Goal: Information Seeking & Learning: Compare options

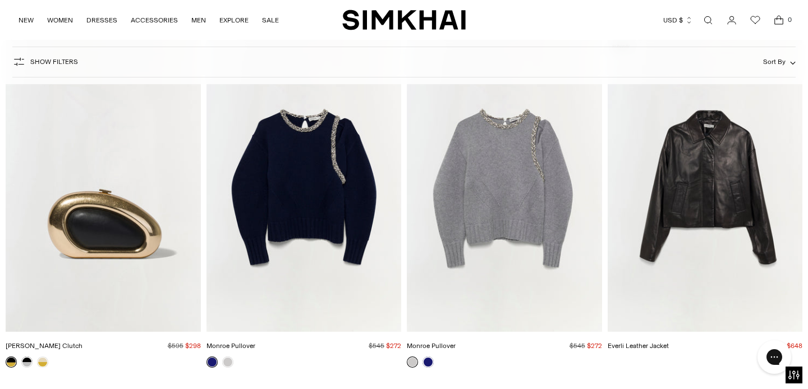
scroll to position [5719, 0]
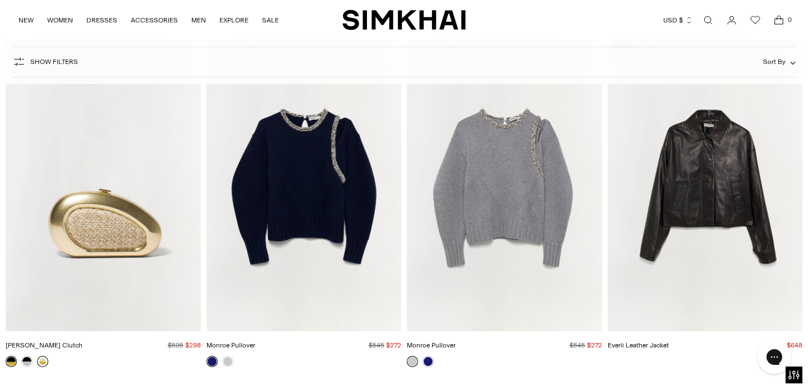
click at [42, 361] on link at bounding box center [42, 361] width 11 height 11
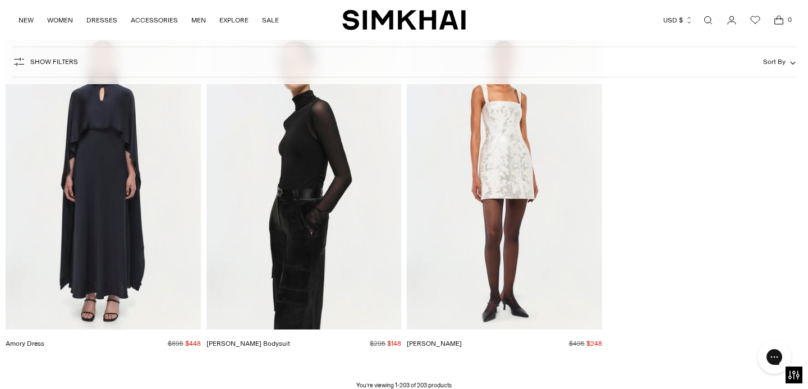
scroll to position [17537, 0]
click at [0, 0] on img "Lydia Dress" at bounding box center [0, 0] width 0 height 0
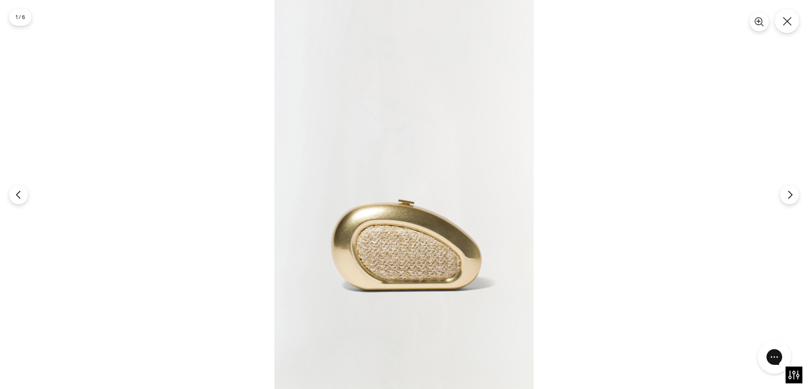
click at [407, 267] on img at bounding box center [403, 194] width 259 height 389
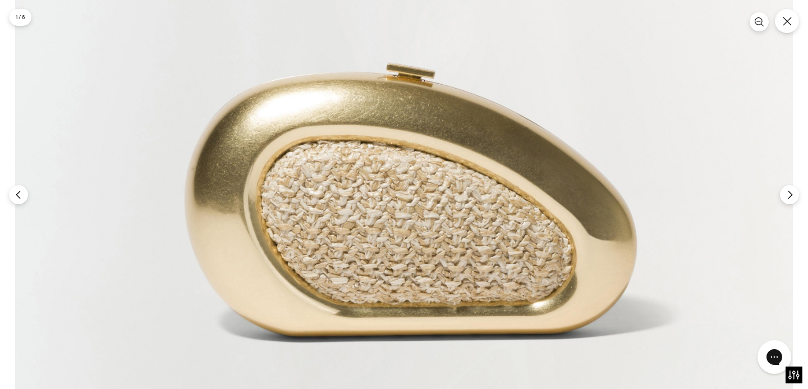
click at [407, 267] on img at bounding box center [404, 49] width 778 height 1167
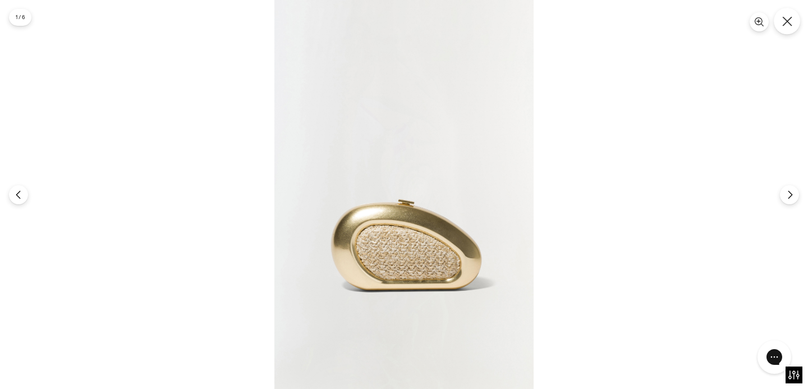
click at [787, 26] on icon "Close" at bounding box center [787, 21] width 10 height 10
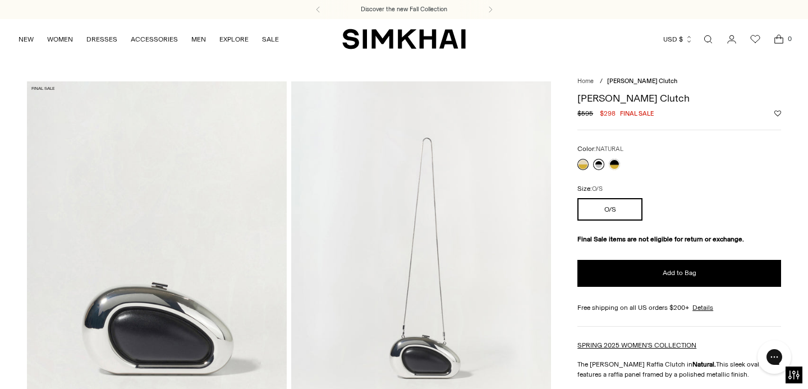
click at [598, 164] on link at bounding box center [598, 164] width 11 height 11
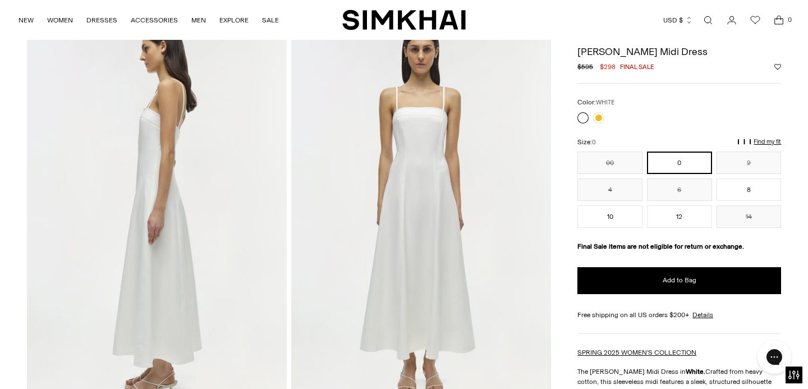
scroll to position [448, 0]
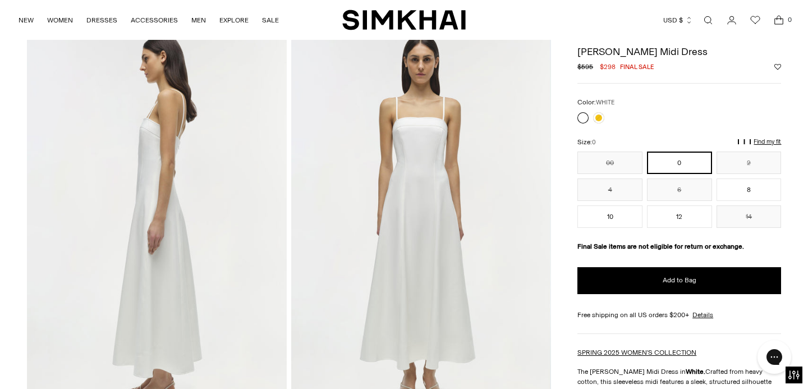
click at [436, 173] on img at bounding box center [421, 223] width 260 height 390
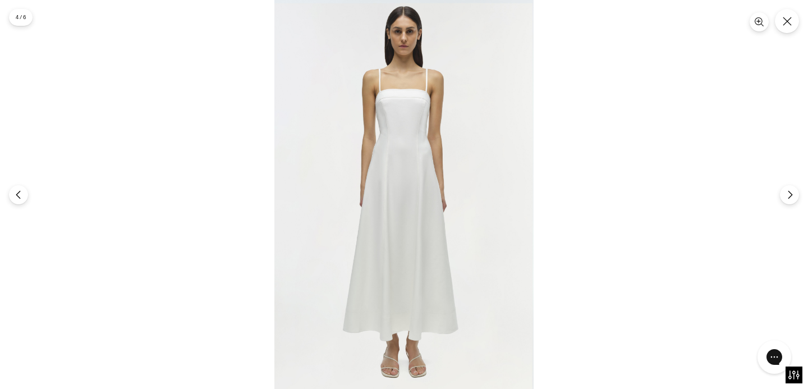
click at [401, 96] on img at bounding box center [403, 194] width 259 height 389
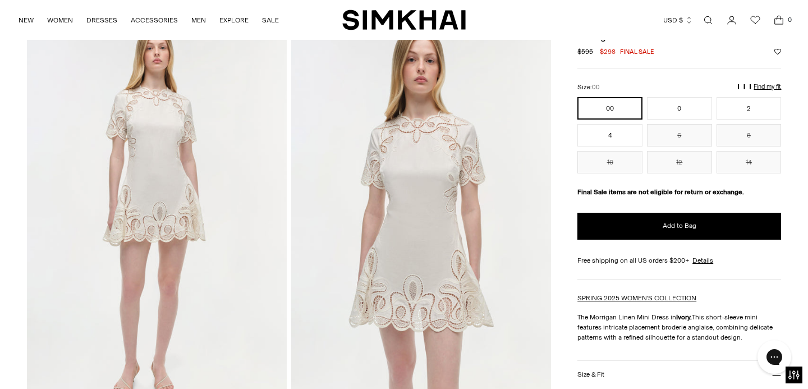
scroll to position [63, 0]
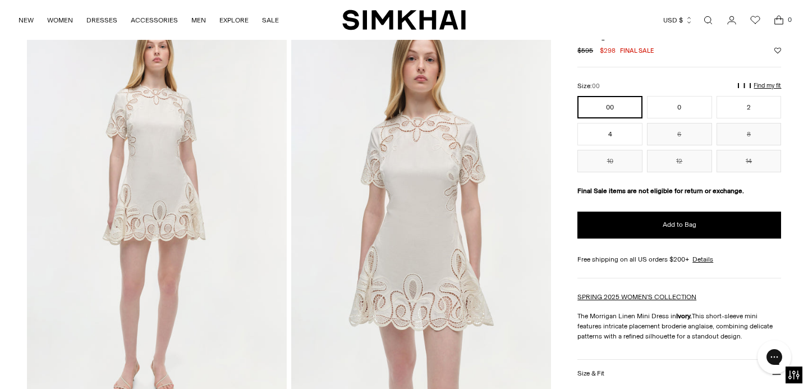
click at [432, 126] on img at bounding box center [421, 214] width 260 height 390
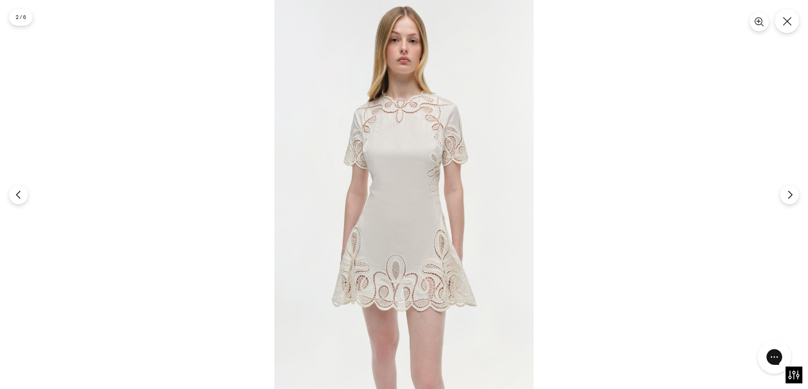
click at [432, 126] on img at bounding box center [403, 194] width 259 height 389
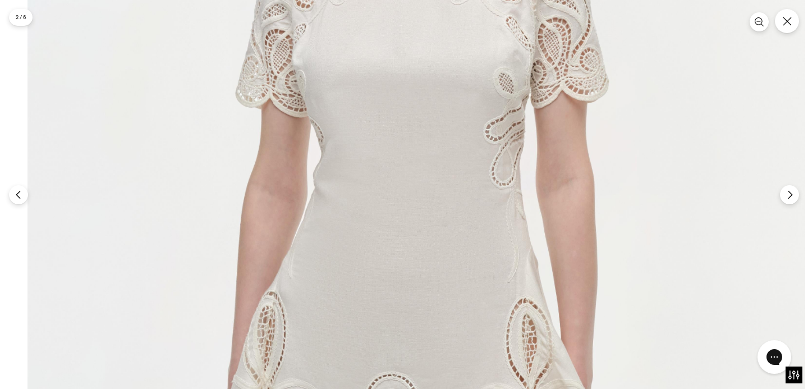
click at [456, 67] on img at bounding box center [417, 193] width 778 height 1167
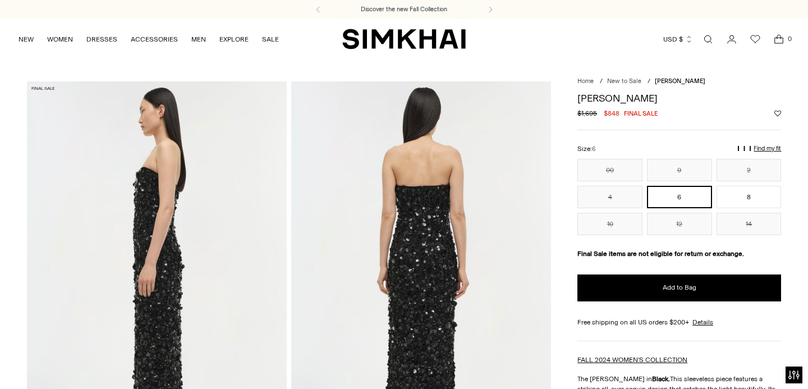
click at [135, 231] on img at bounding box center [157, 276] width 260 height 390
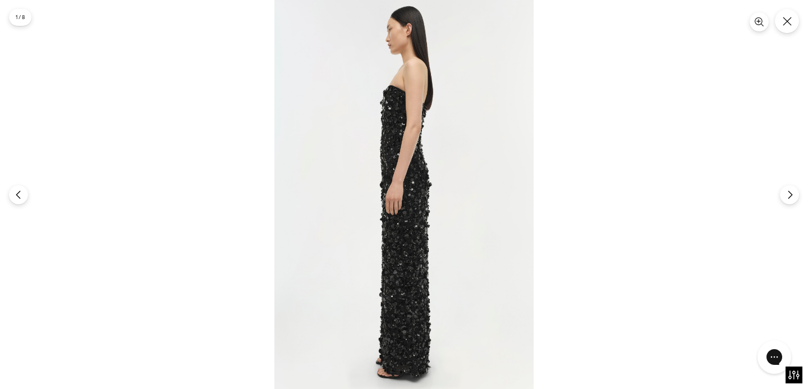
click at [394, 135] on img at bounding box center [403, 194] width 259 height 389
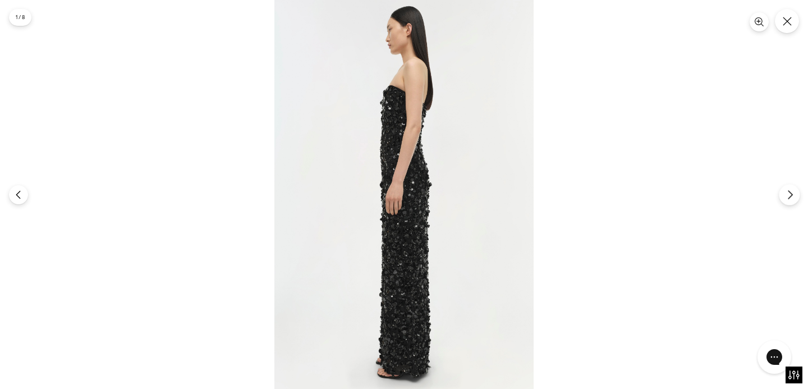
click at [789, 199] on icon "Next" at bounding box center [790, 195] width 10 height 10
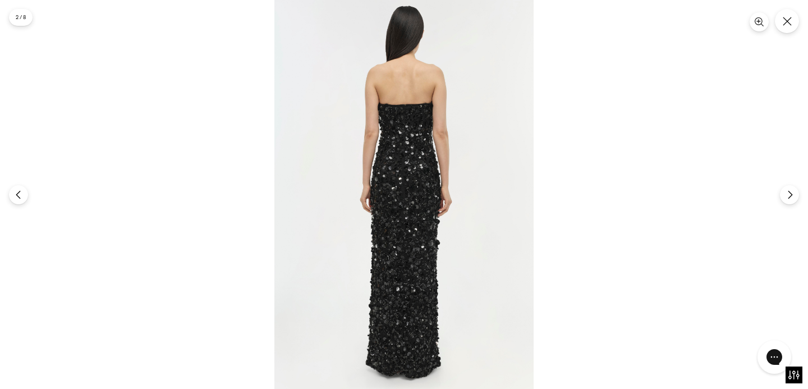
click at [388, 157] on img at bounding box center [403, 194] width 259 height 389
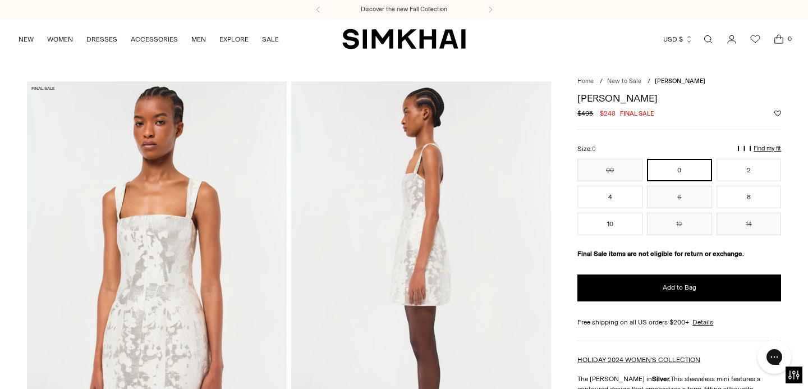
click at [154, 287] on img at bounding box center [157, 276] width 260 height 390
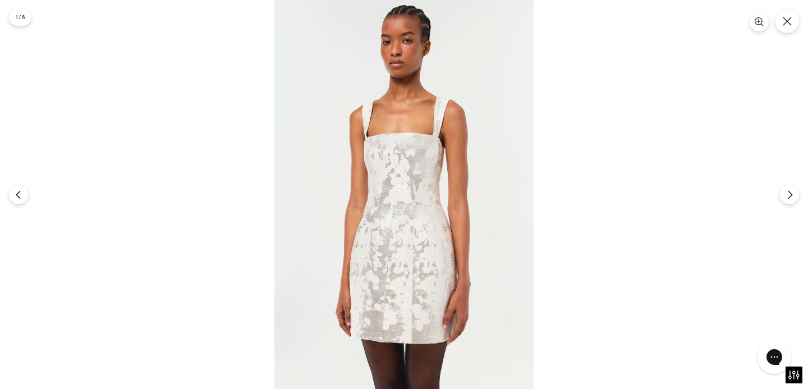
click at [384, 227] on img at bounding box center [403, 194] width 259 height 389
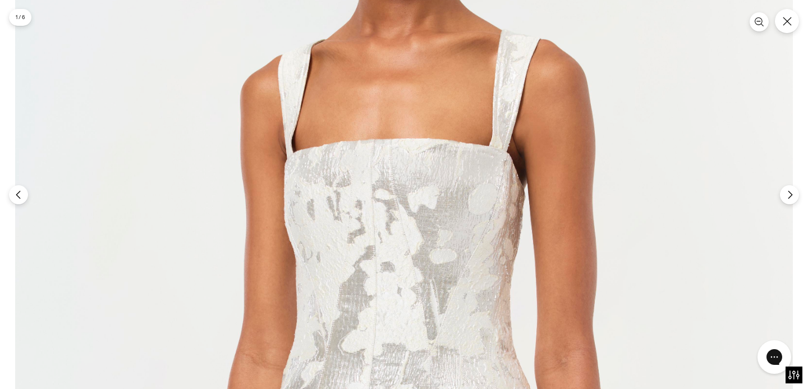
click at [384, 227] on img at bounding box center [404, 323] width 778 height 1167
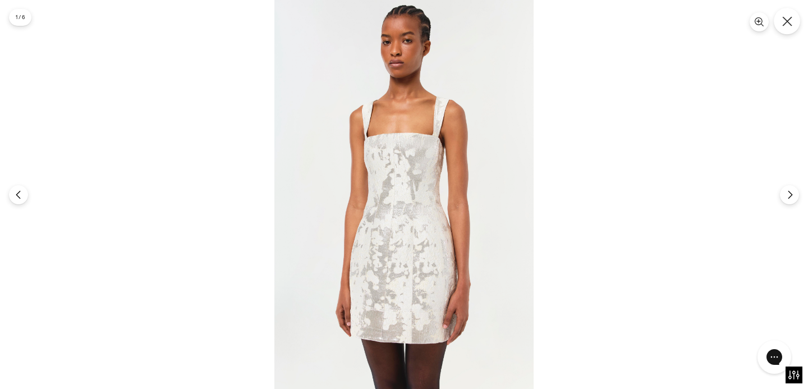
click at [790, 21] on icon "Close" at bounding box center [787, 21] width 10 height 10
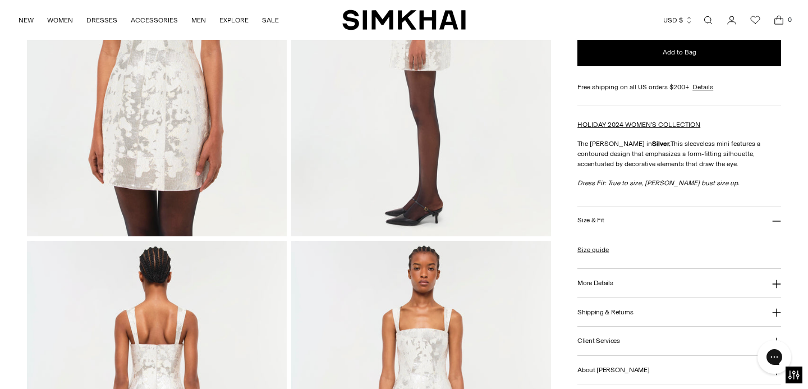
scroll to position [236, 0]
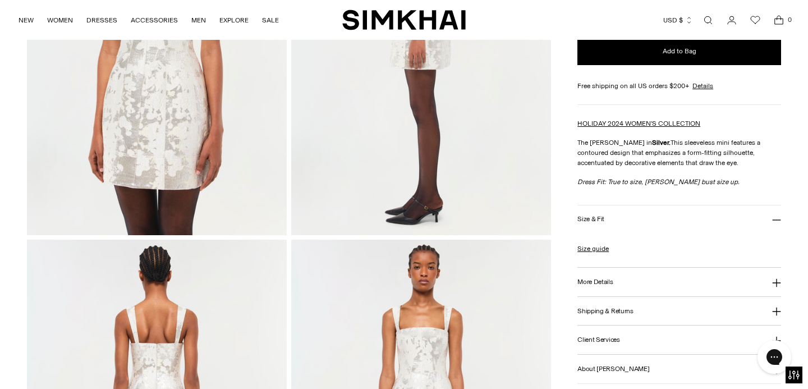
click at [663, 223] on button "Size & Fit" at bounding box center [680, 219] width 204 height 29
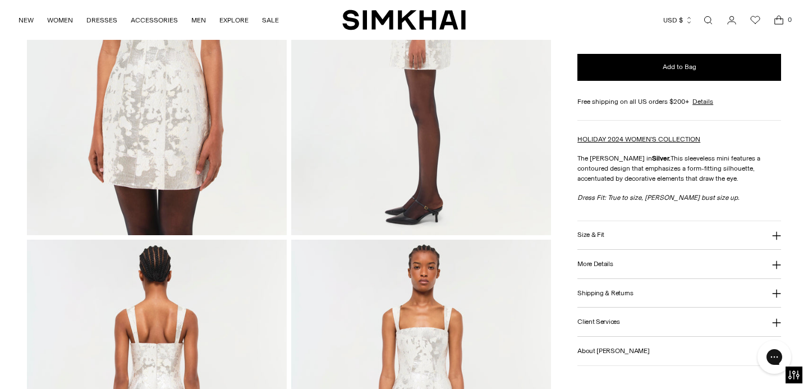
click at [663, 223] on button "Size & Fit" at bounding box center [680, 235] width 204 height 29
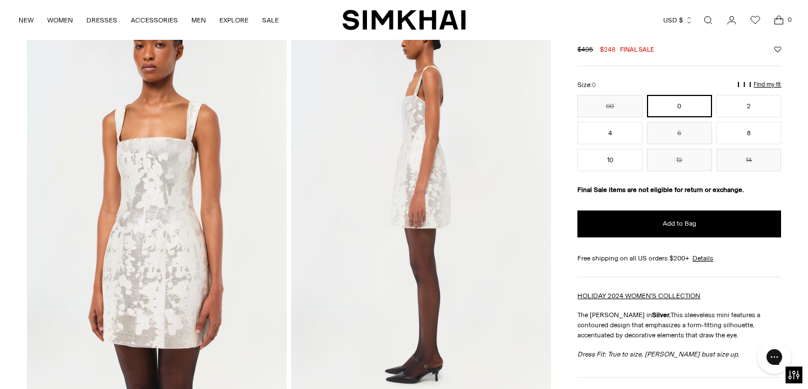
scroll to position [80, 0]
